Goal: Use online tool/utility: Use online tool/utility

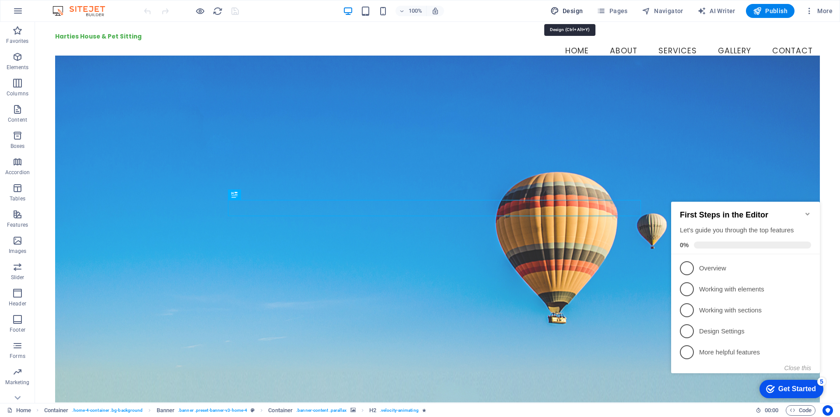
click at [567, 10] on span "Design" at bounding box center [567, 11] width 33 height 9
select select "px"
select select "200"
select select "px"
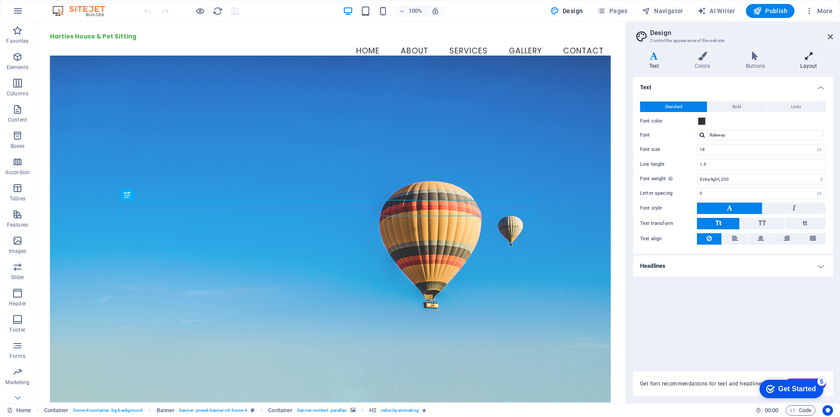
click at [809, 56] on icon at bounding box center [809, 56] width 49 height 9
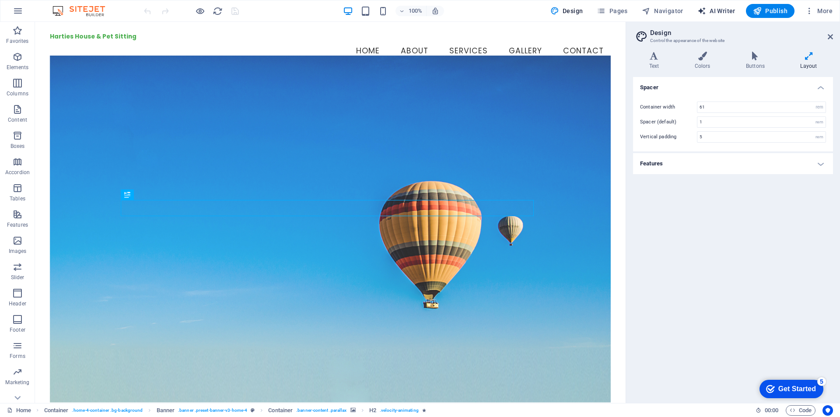
click at [713, 11] on span "AI Writer" at bounding box center [717, 11] width 38 height 9
select select "English"
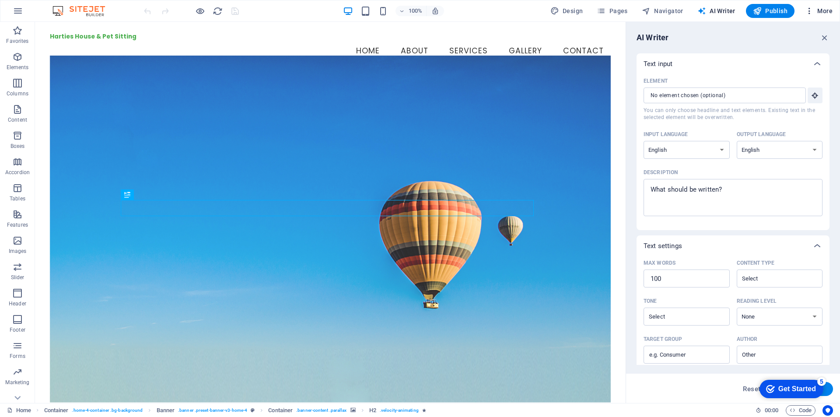
click at [816, 12] on span "More" at bounding box center [819, 11] width 28 height 9
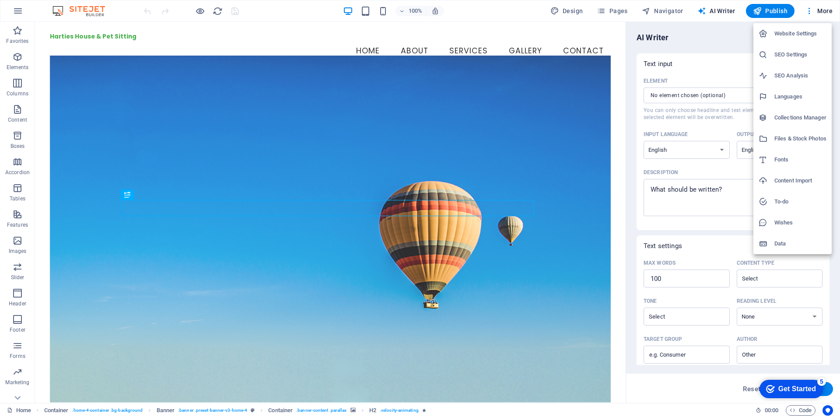
click at [802, 119] on h6 "Collections Manager" at bounding box center [801, 117] width 52 height 11
